Goal: Transaction & Acquisition: Purchase product/service

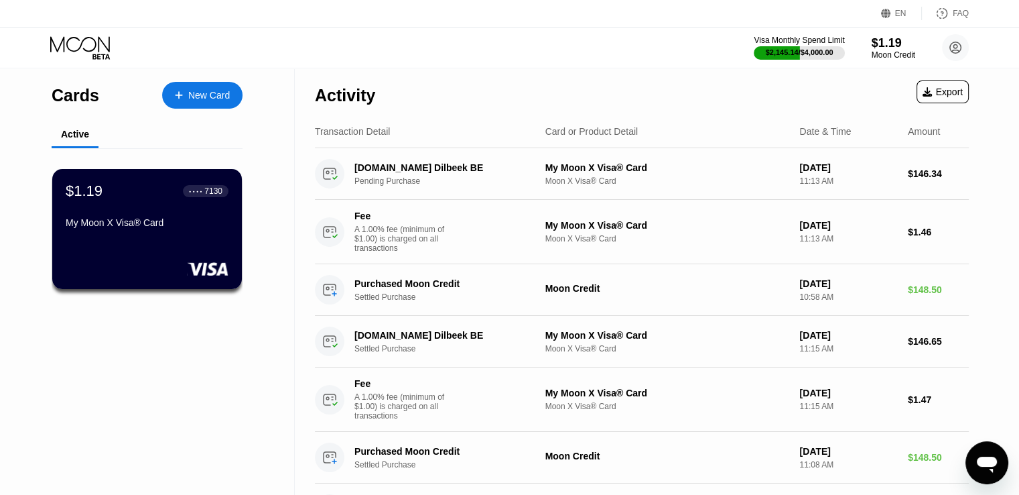
click at [90, 49] on icon at bounding box center [81, 47] width 62 height 23
click at [89, 44] on icon at bounding box center [81, 47] width 62 height 23
click at [151, 226] on div "My Moon X Visa® Card" at bounding box center [147, 222] width 164 height 11
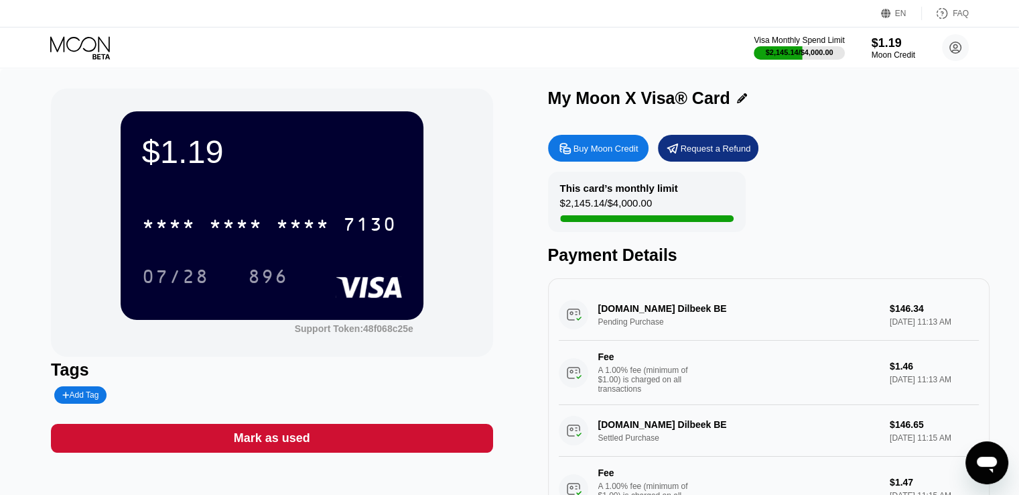
click at [584, 153] on div "Buy Moon Credit" at bounding box center [606, 148] width 65 height 11
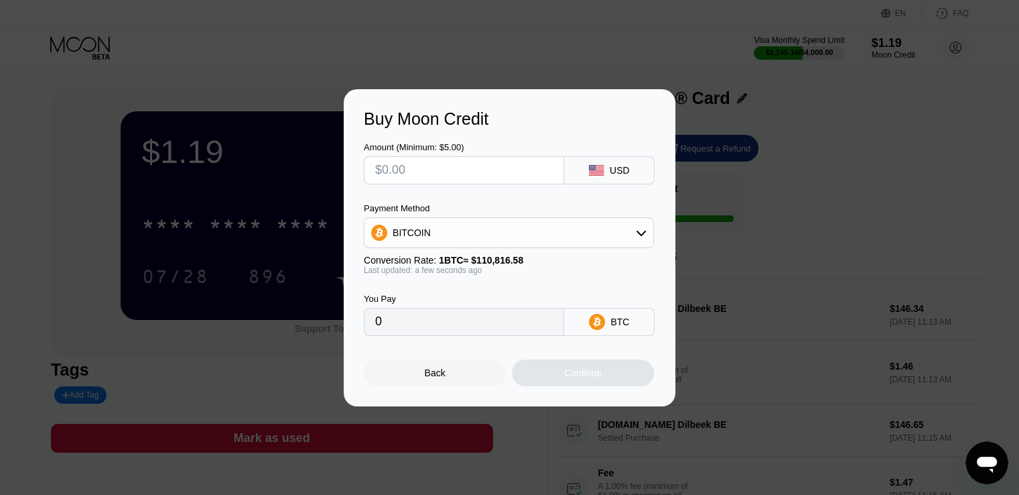
click at [414, 175] on input "text" at bounding box center [464, 170] width 178 height 27
type input "$1"
type input "0.00000903"
type input "$14"
type input "0.00012634"
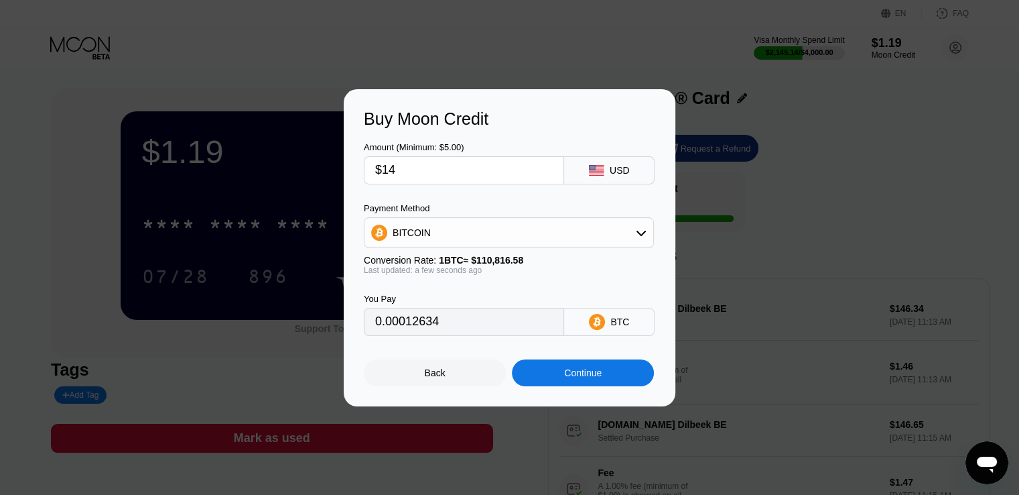
type input "$148"
type input "0.00133555"
type input "$148.5"
type input "0.00134006"
type input "$148.5"
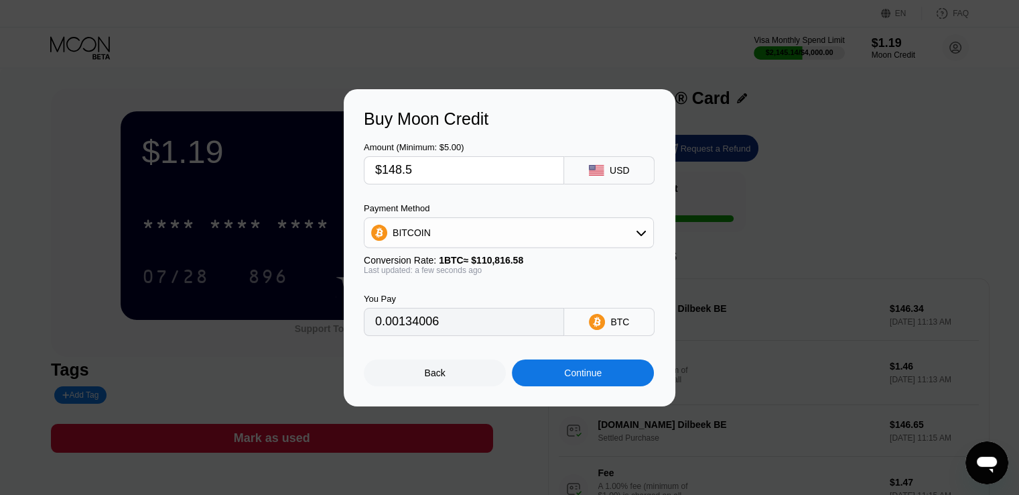
click at [448, 223] on div "BITCOIN" at bounding box center [509, 232] width 289 height 27
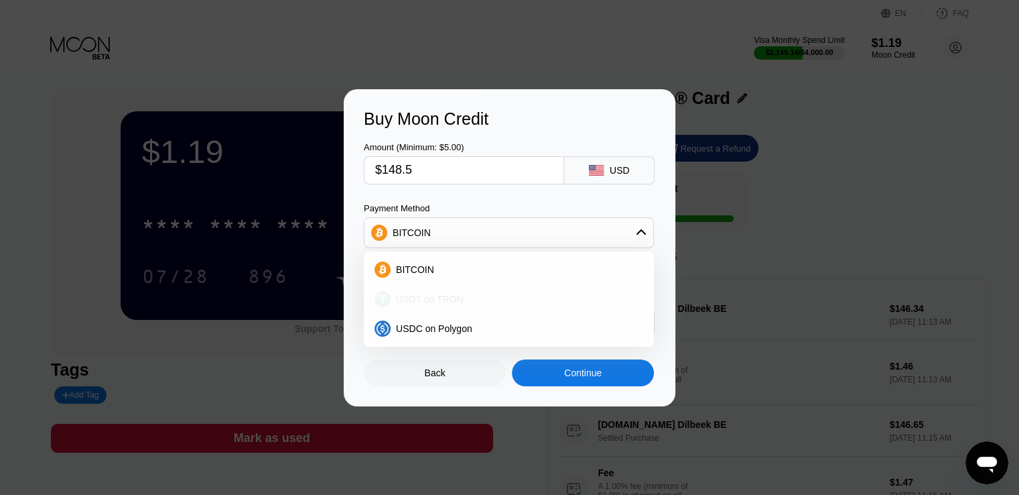
click at [400, 297] on span "USDT on TRON" at bounding box center [430, 299] width 68 height 11
type input "150.00"
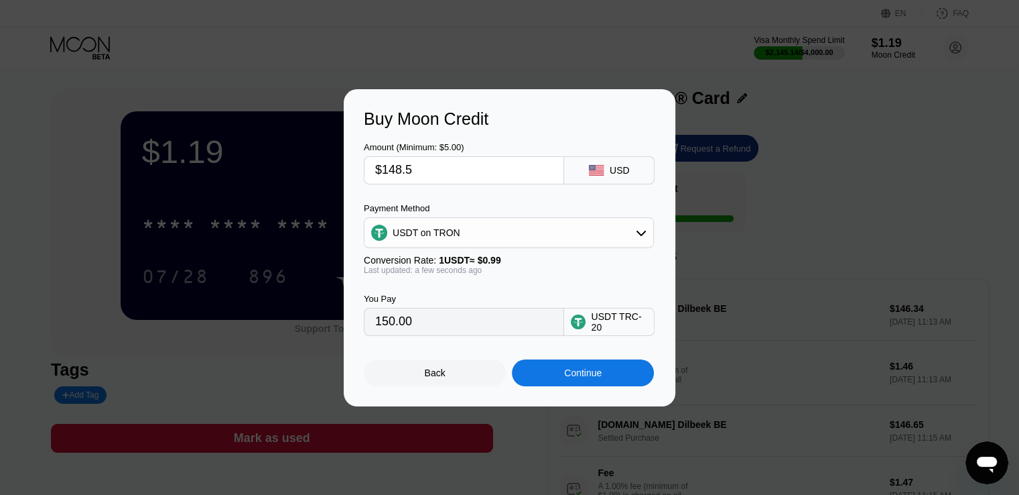
click at [582, 378] on div "Continue" at bounding box center [583, 372] width 38 height 11
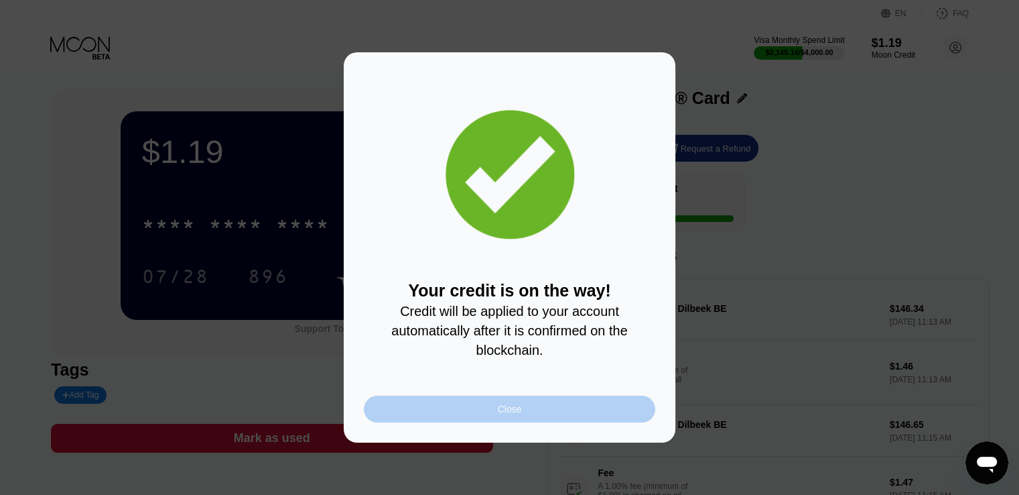
click at [529, 421] on div "Close" at bounding box center [510, 408] width 292 height 27
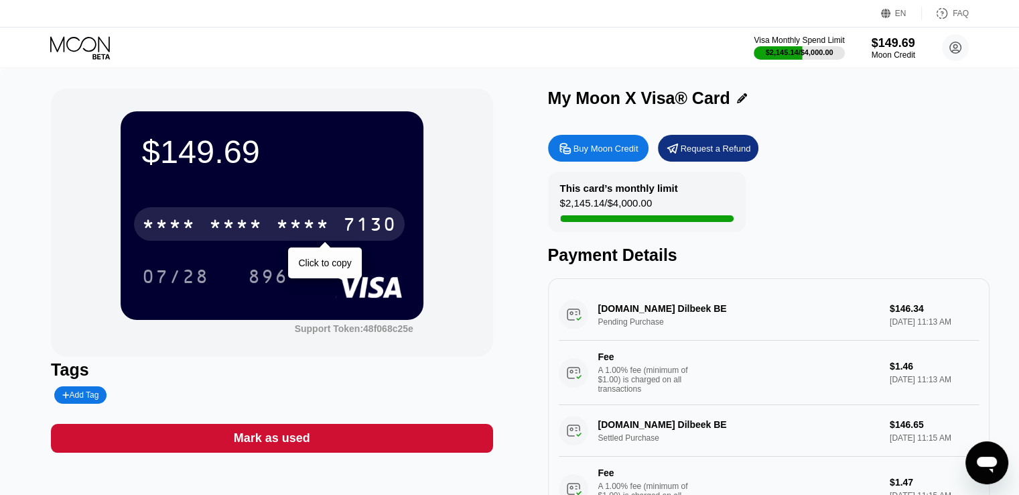
click at [221, 229] on div "* * * *" at bounding box center [236, 225] width 54 height 21
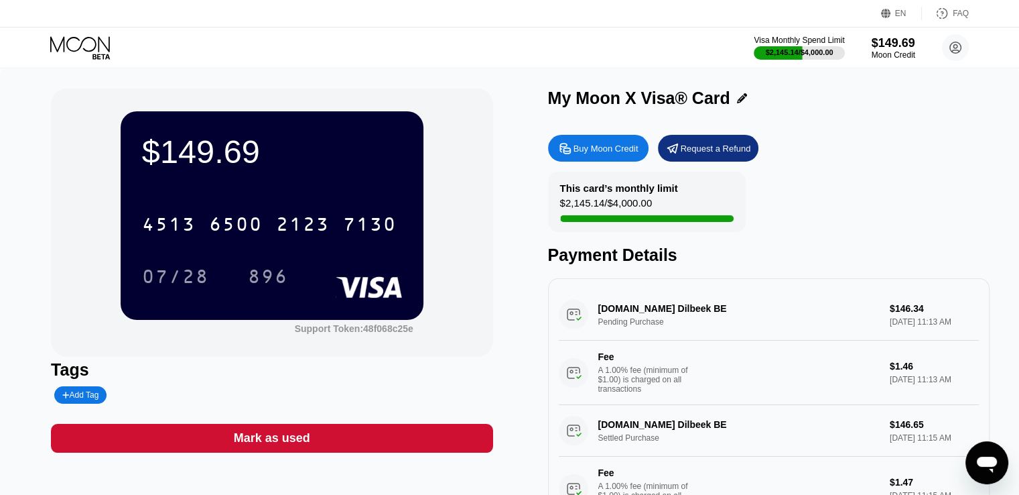
click at [247, 223] on div "6500" at bounding box center [236, 225] width 54 height 21
click at [249, 269] on div "896" at bounding box center [268, 276] width 60 height 34
